Goal: Information Seeking & Learning: Check status

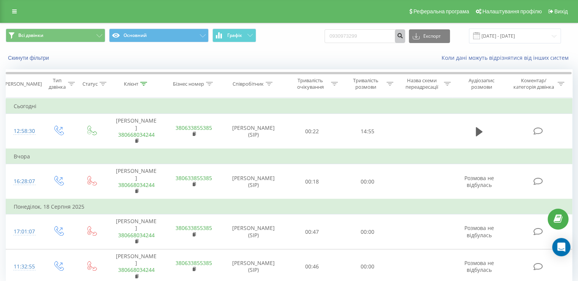
type input "0930973299"
click at [405, 40] on button "submit" at bounding box center [400, 36] width 10 height 14
